Goal: Register for event/course

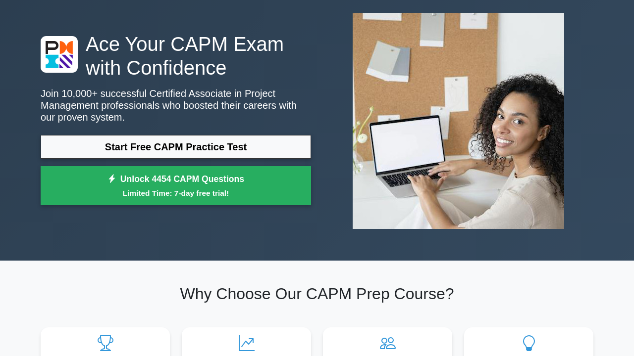
scroll to position [25, 0]
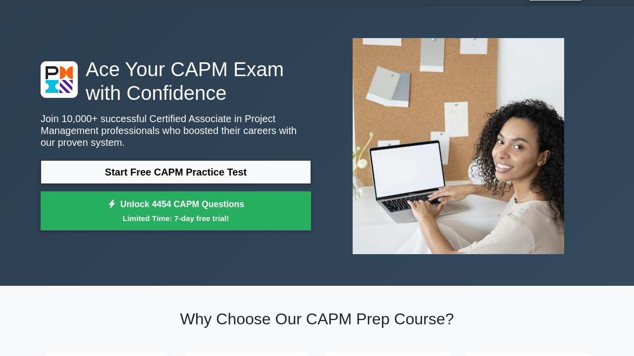
click at [200, 167] on link "Start Free CAPM Practice Test" at bounding box center [176, 172] width 270 height 24
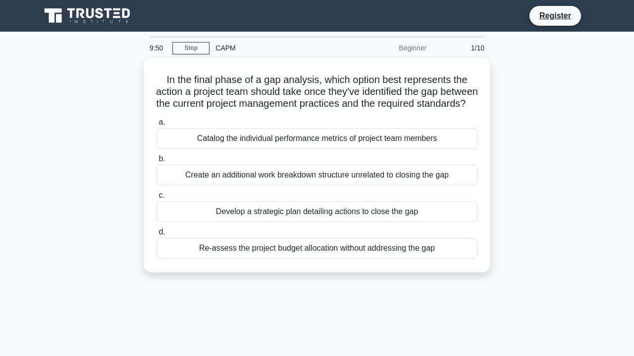
click at [200, 126] on label "a. Catalog the individual performance metrics of project team members" at bounding box center [316, 132] width 321 height 33
click at [156, 126] on input "a. Catalog the individual performance metrics of project team members" at bounding box center [156, 122] width 0 height 6
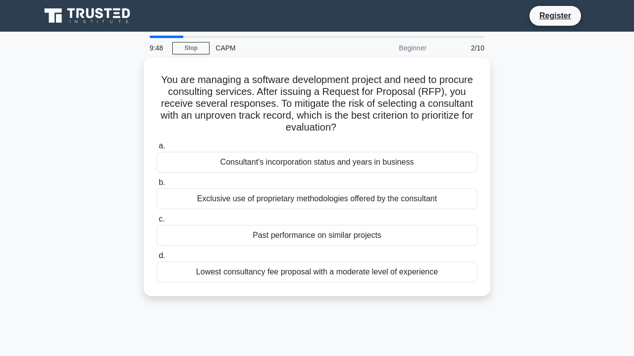
click at [200, 148] on label "a. Consultant's incorporation status and years in business" at bounding box center [316, 156] width 321 height 33
click at [156, 148] on input "a. Consultant's incorporation status and years in business" at bounding box center [156, 146] width 0 height 6
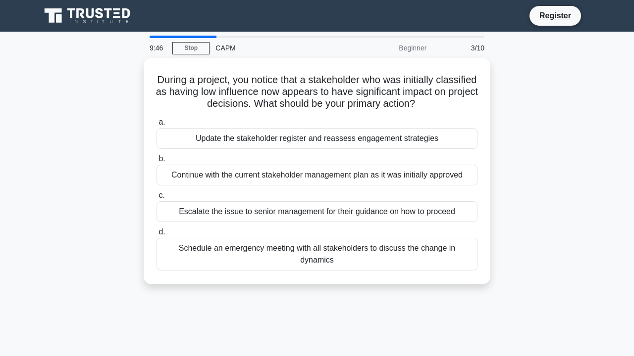
click at [200, 136] on div "Update the stakeholder register and reassess engagement strategies" at bounding box center [316, 138] width 321 height 21
click at [156, 126] on input "a. Update the stakeholder register and reassess engagement strategies" at bounding box center [156, 122] width 0 height 6
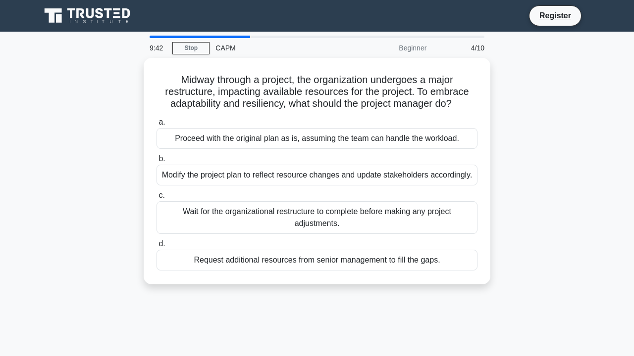
click at [200, 165] on div "Modify the project plan to reflect resource changes and update stakeholders acc…" at bounding box center [316, 175] width 321 height 21
click at [156, 161] on input "b. Modify the project plan to reflect resource changes and update stakeholders …" at bounding box center [156, 159] width 0 height 6
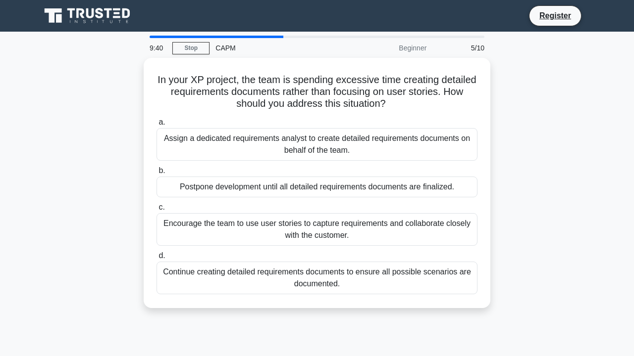
click at [200, 215] on div "Encourage the team to use user stories to capture requirements and collaborate …" at bounding box center [316, 229] width 321 height 33
click at [156, 211] on input "c. Encourage the team to use user stories to capture requirements and collabora…" at bounding box center [156, 207] width 0 height 6
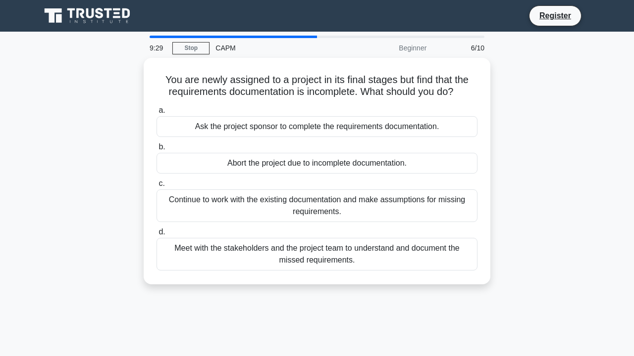
click at [200, 125] on div "Ask the project sponsor to complete the requirements documentation." at bounding box center [316, 126] width 321 height 21
click at [156, 114] on input "a. Ask the project sponsor to complete the requirements documentation." at bounding box center [156, 110] width 0 height 6
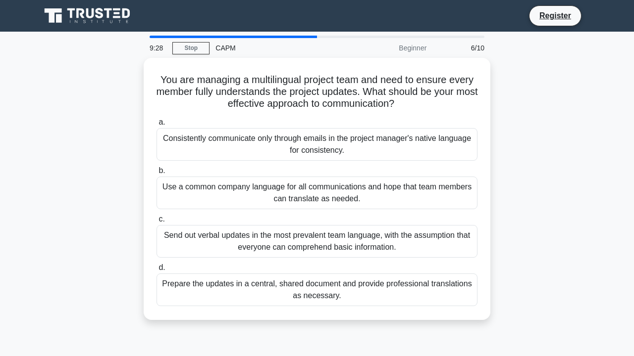
click at [200, 128] on div "Consistently communicate only through emails in the project manager's native la…" at bounding box center [316, 144] width 321 height 33
click at [156, 125] on input "a. Consistently communicate only through emails in the project manager's native…" at bounding box center [156, 122] width 0 height 6
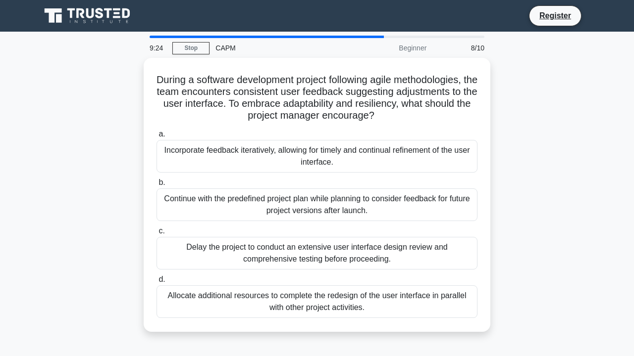
click at [200, 128] on label "a. Incorporate feedback iteratively, allowing for timely and continual refineme…" at bounding box center [316, 150] width 321 height 45
click at [156, 131] on input "a. Incorporate feedback iteratively, allowing for timely and continual refineme…" at bounding box center [156, 134] width 0 height 6
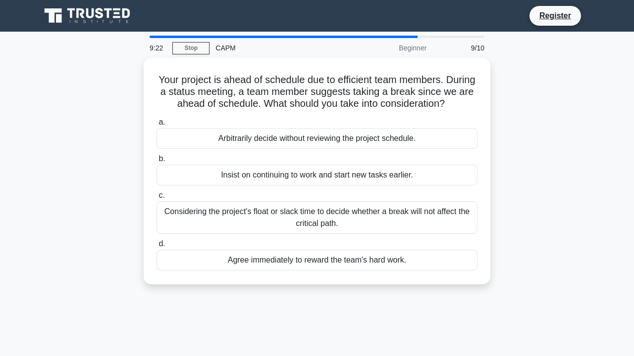
click at [200, 128] on div "Arbitrarily decide without reviewing the project schedule." at bounding box center [316, 138] width 321 height 21
click at [156, 125] on input "a. Arbitrarily decide without reviewing the project schedule." at bounding box center [156, 122] width 0 height 6
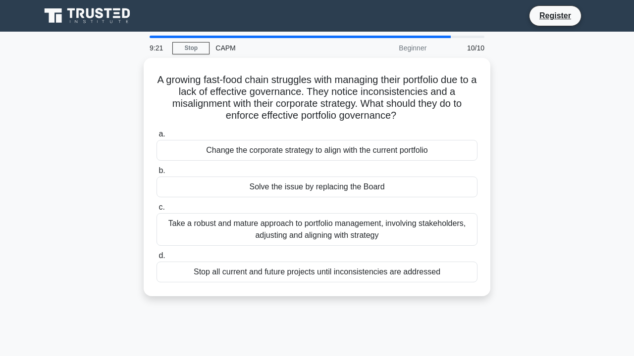
click at [200, 128] on label "a. Change the corporate strategy to align with the current portfolio" at bounding box center [316, 144] width 321 height 33
click at [156, 131] on input "a. Change the corporate strategy to align with the current portfolio" at bounding box center [156, 134] width 0 height 6
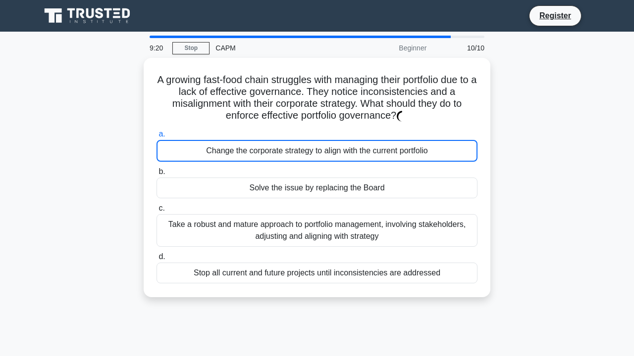
click at [200, 128] on label "a. Change the corporate strategy to align with the current portfolio" at bounding box center [316, 145] width 321 height 34
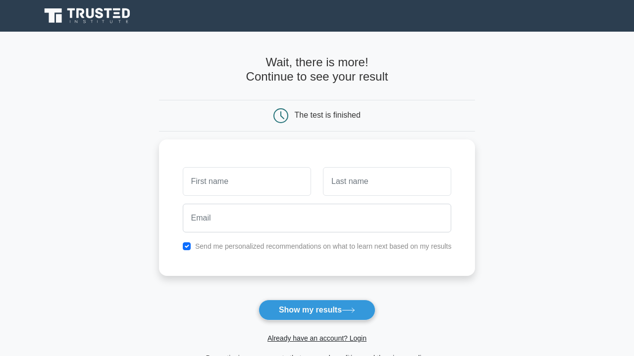
click at [200, 167] on input "text" at bounding box center [247, 181] width 128 height 29
click at [319, 311] on button "Show my results" at bounding box center [316, 310] width 117 height 21
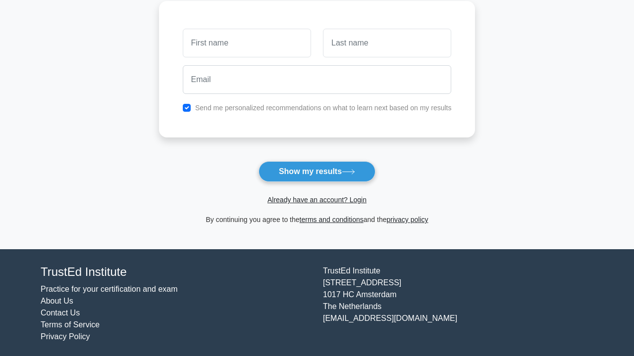
click at [319, 163] on button "Show my results" at bounding box center [316, 171] width 117 height 21
type input "o"
type input "façeu"
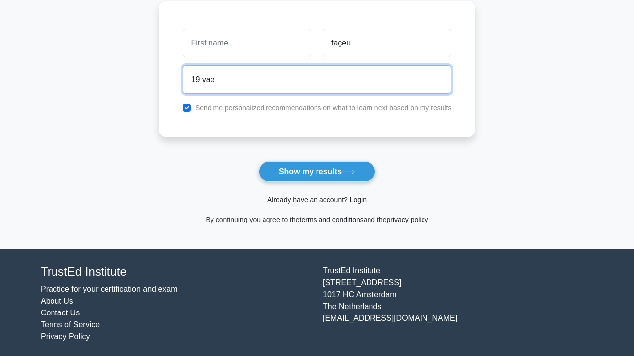
type input "19 vae"
click at [258, 161] on button "Show my results" at bounding box center [316, 171] width 117 height 21
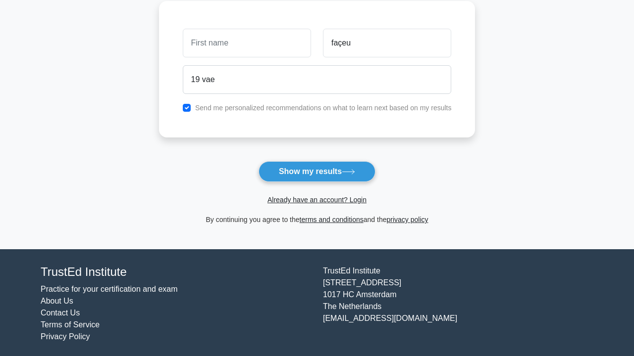
click at [319, 163] on button "Show my results" at bounding box center [316, 171] width 117 height 21
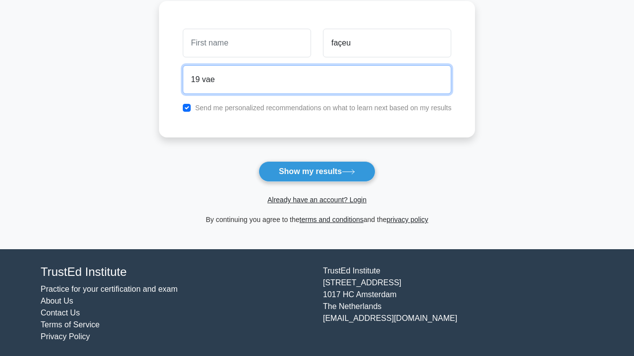
click at [287, 82] on input "19 vae" at bounding box center [317, 79] width 269 height 29
click at [287, 91] on input "19 vae" at bounding box center [317, 79] width 269 height 29
